Goal: Check status

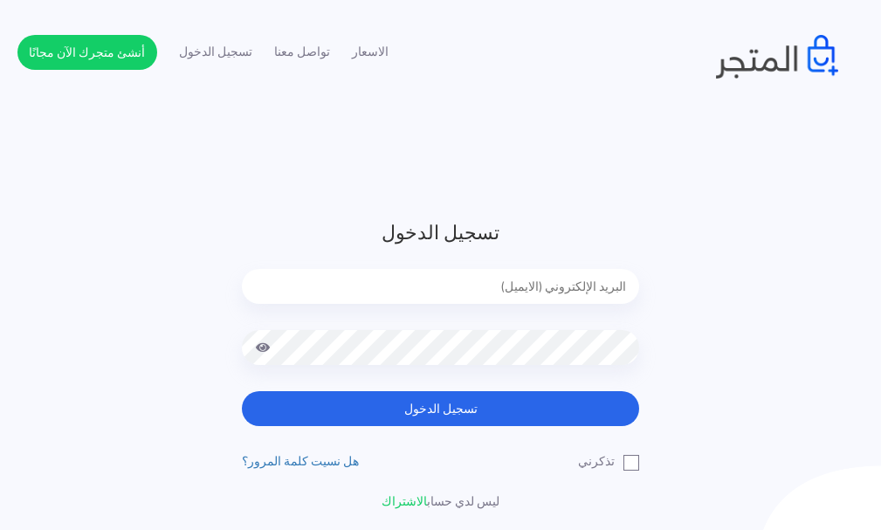
click at [539, 293] on input "email" at bounding box center [440, 286] width 397 height 35
type input "[EMAIL_ADDRESS][DOMAIN_NAME]"
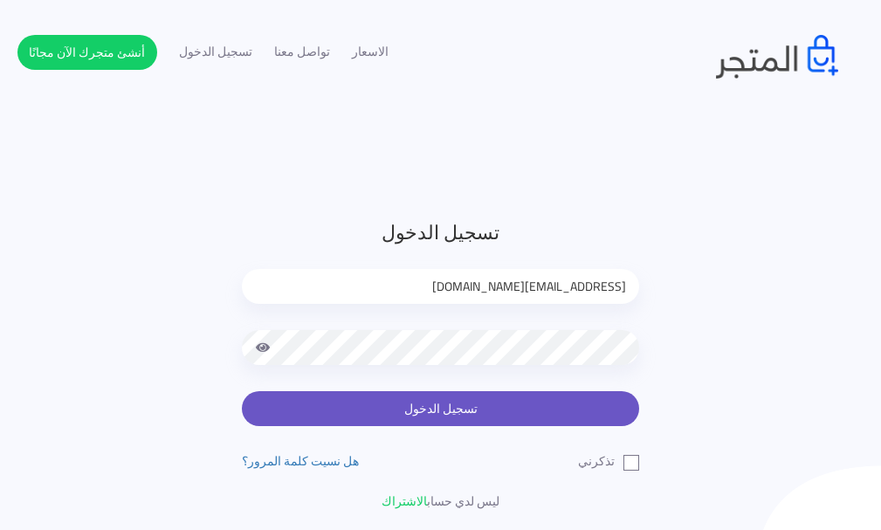
click at [437, 406] on button "تسجيل الدخول" at bounding box center [440, 408] width 397 height 35
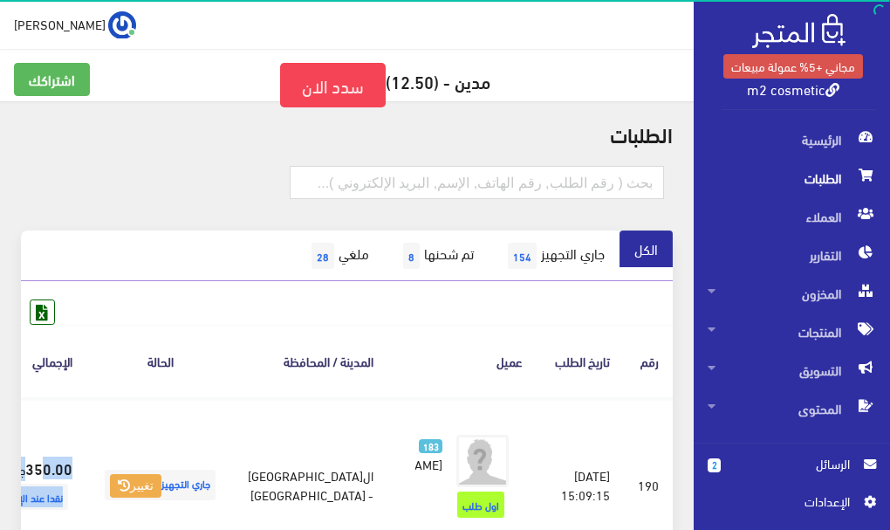
scroll to position [0, -65]
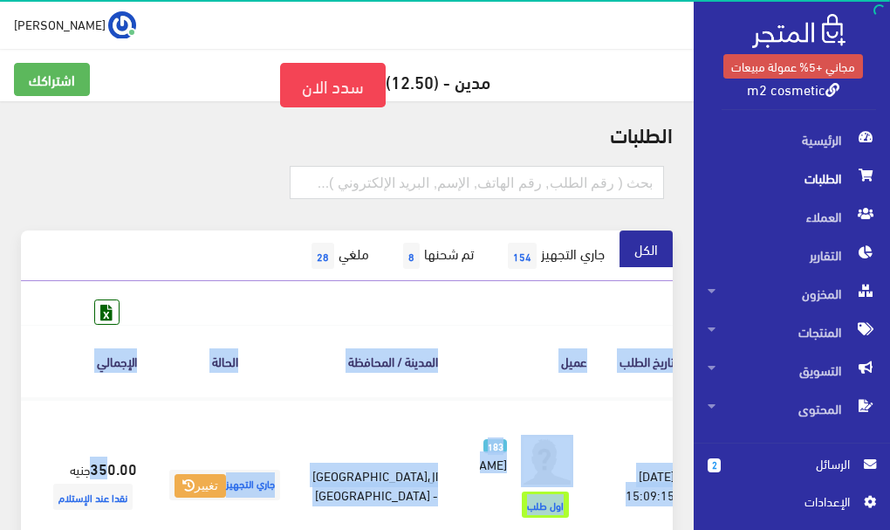
drag, startPoint x: 155, startPoint y: 497, endPoint x: 0, endPoint y: 508, distance: 155.7
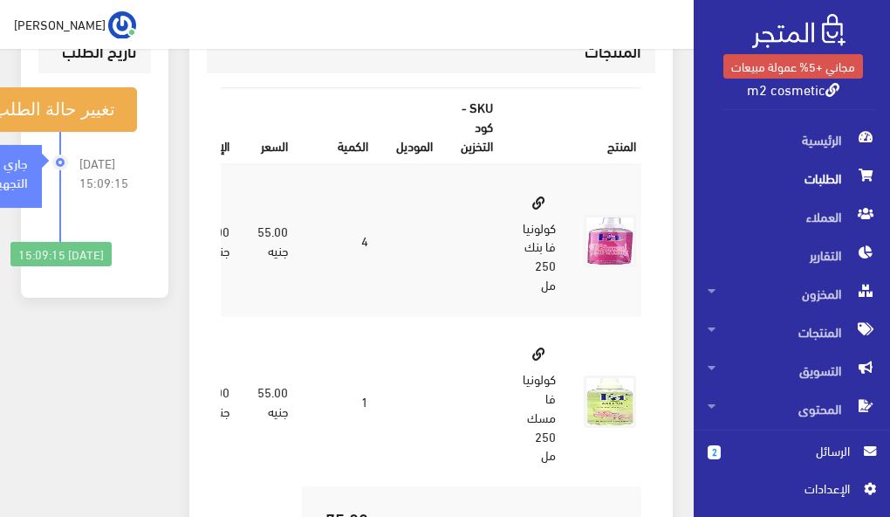
scroll to position [944, 0]
